Goal: Find specific page/section: Find specific page/section

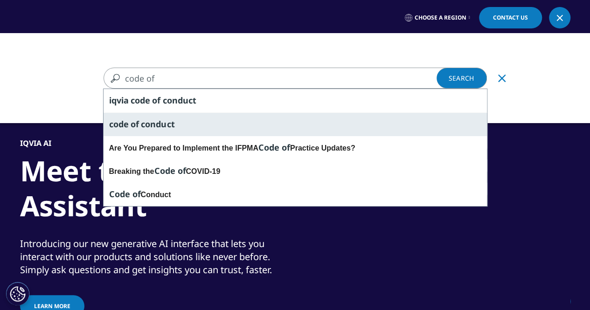
type input "code of"
click at [277, 123] on div "code of conduct" at bounding box center [295, 124] width 383 height 24
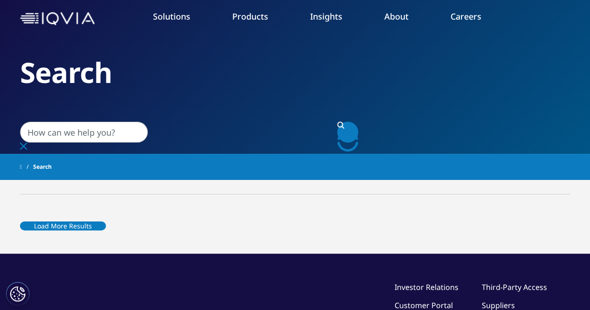
scroll to position [36, 0]
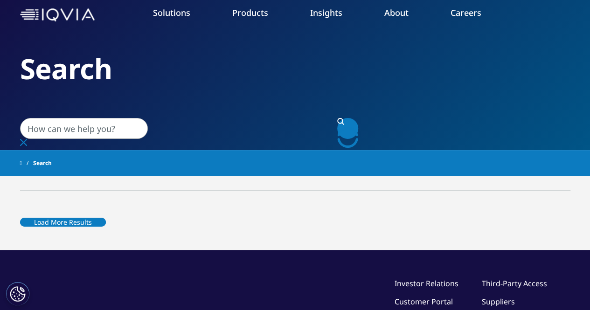
type input "code of conduct"
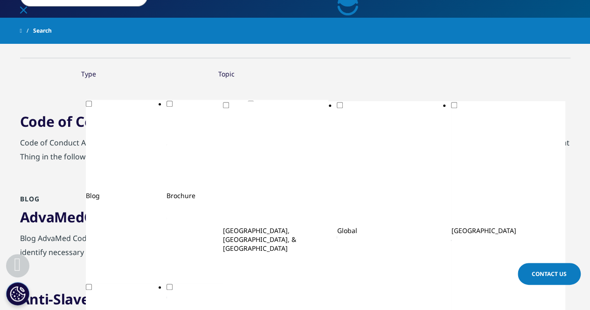
scroll to position [173, 0]
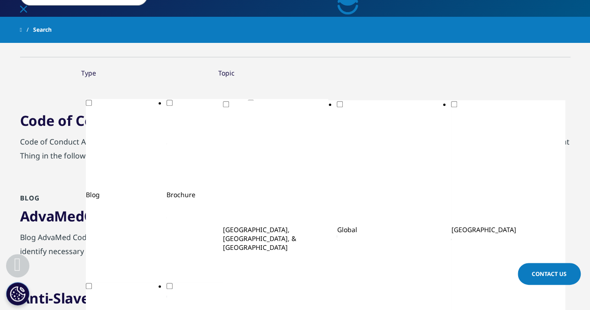
click at [57, 124] on link "Code of Conduct" at bounding box center [76, 120] width 113 height 19
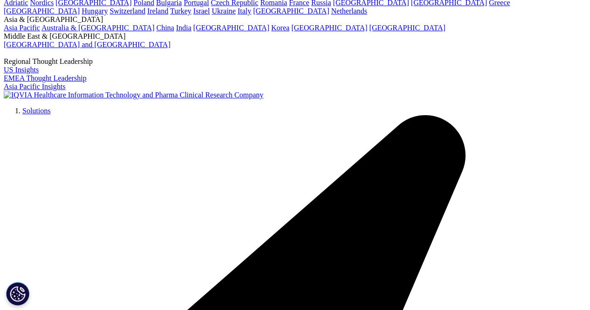
scroll to position [121, 0]
